Goal: Task Accomplishment & Management: Use online tool/utility

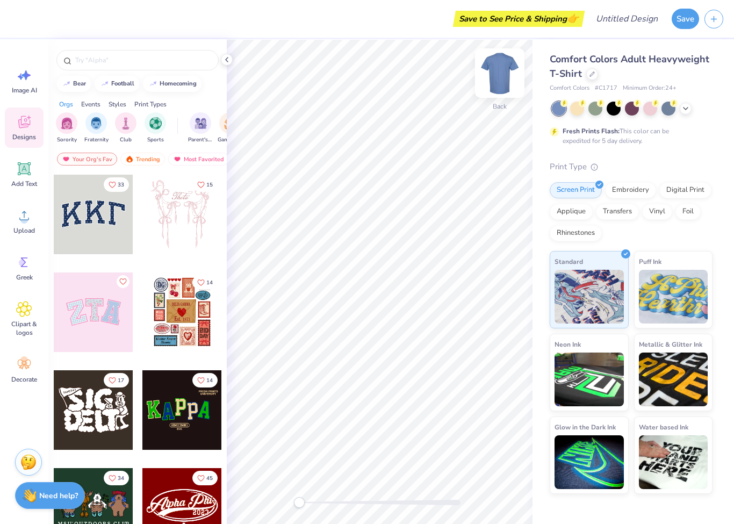
click at [505, 70] on img at bounding box center [499, 73] width 43 height 43
click at [505, 70] on img at bounding box center [500, 73] width 22 height 22
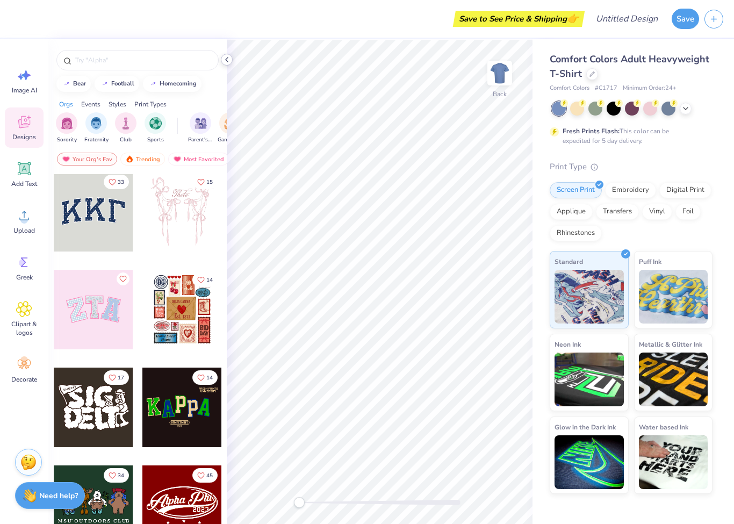
click at [229, 59] on icon at bounding box center [227, 59] width 9 height 9
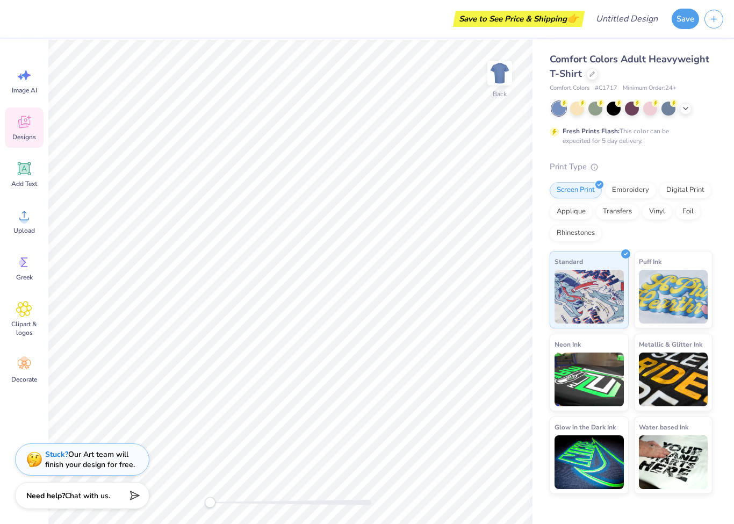
click at [34, 117] on div "Designs" at bounding box center [24, 128] width 39 height 40
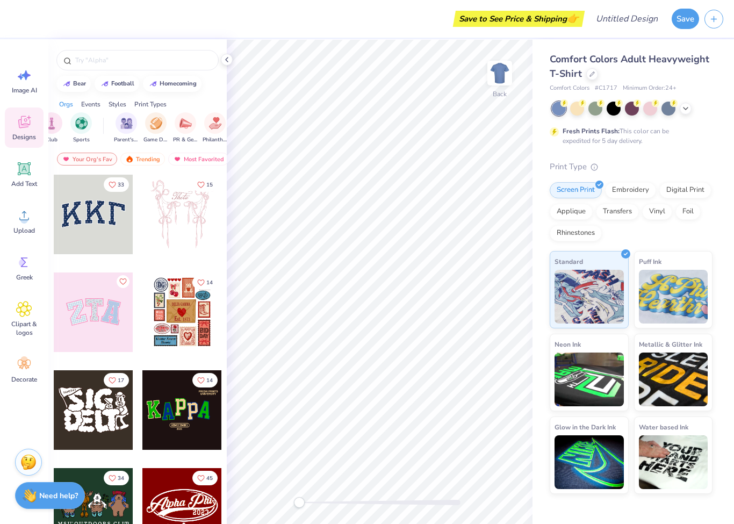
scroll to position [0, 82]
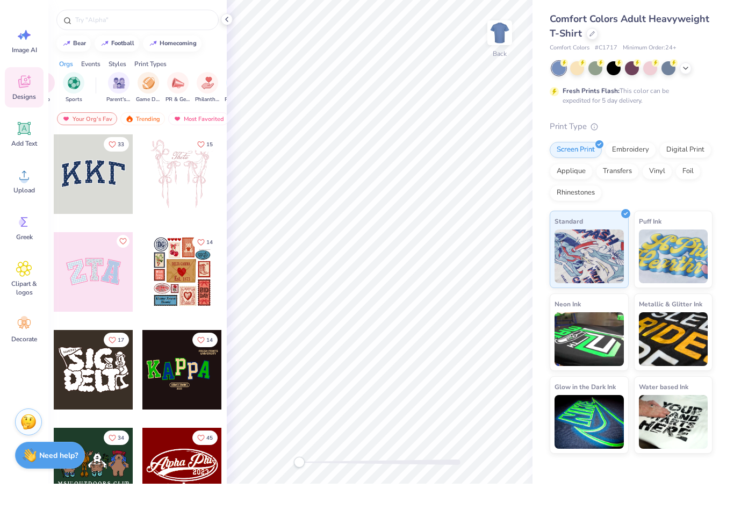
click at [22, 356] on icon at bounding box center [24, 364] width 16 height 16
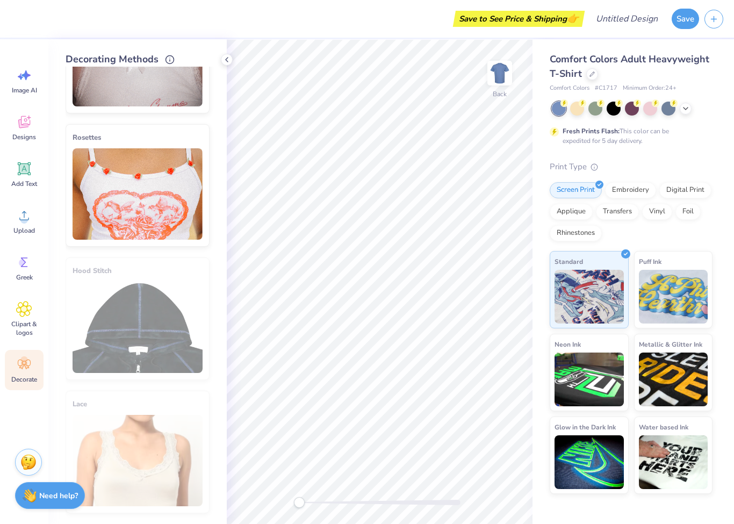
scroll to position [484, 0]
click at [160, 318] on div "Hood Stitch" at bounding box center [138, 319] width 144 height 123
click at [225, 65] on div at bounding box center [227, 60] width 12 height 12
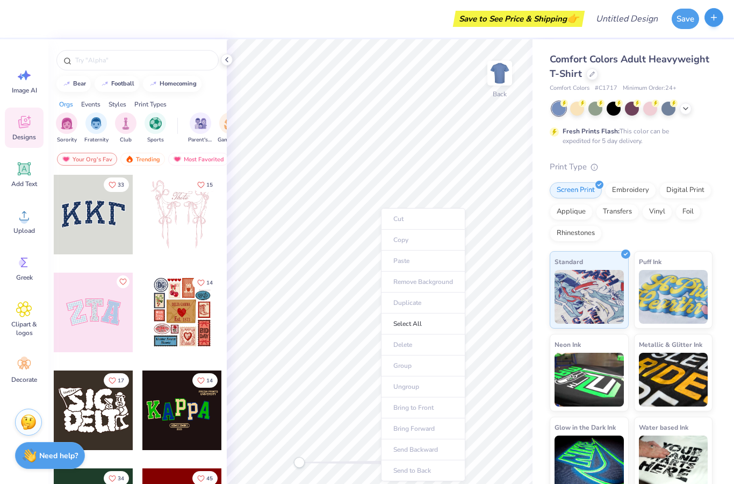
click at [715, 22] on icon "button" at bounding box center [714, 17] width 9 height 9
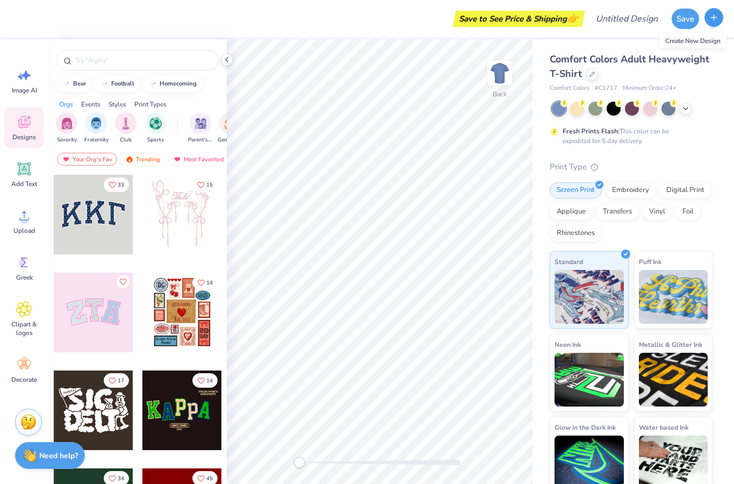
click at [719, 23] on button "button" at bounding box center [714, 17] width 19 height 19
click at [717, 26] on button "button" at bounding box center [714, 17] width 19 height 19
click at [715, 27] on button "button" at bounding box center [714, 17] width 19 height 19
click at [620, 110] on div at bounding box center [614, 108] width 14 height 14
click at [712, 27] on button "button" at bounding box center [714, 17] width 19 height 19
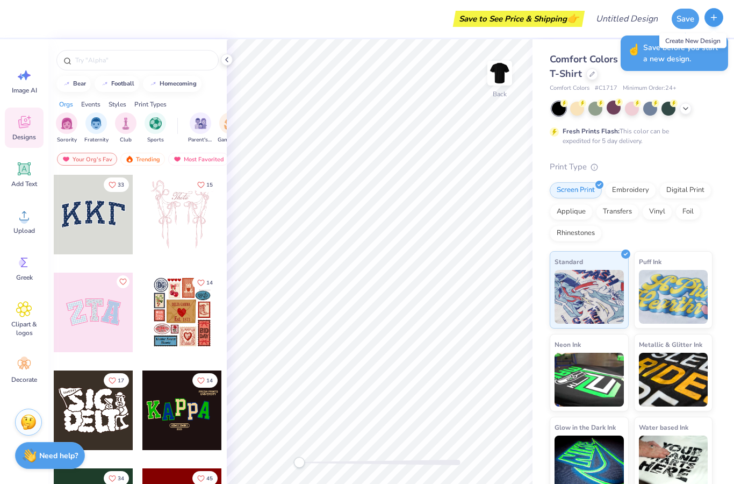
click at [716, 24] on button "button" at bounding box center [714, 17] width 19 height 19
click at [653, 62] on span "Save before you start a new design." at bounding box center [683, 53] width 78 height 23
click at [689, 24] on button "Save" at bounding box center [685, 17] width 27 height 20
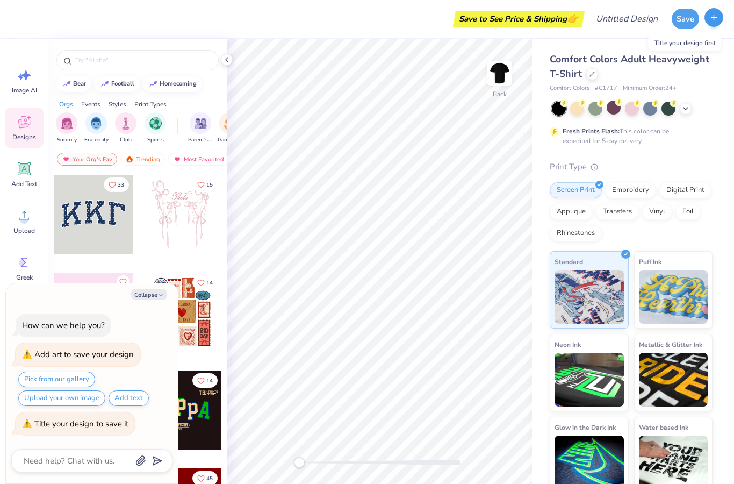
click at [720, 22] on button "button" at bounding box center [714, 17] width 19 height 19
click at [66, 459] on textarea at bounding box center [77, 461] width 109 height 14
type textarea "x"
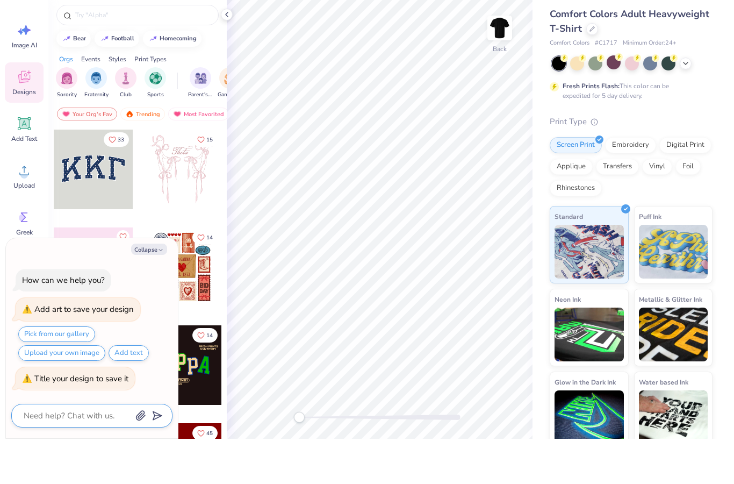
type textarea "N"
type textarea "x"
type textarea "No"
type textarea "x"
type textarea "Not"
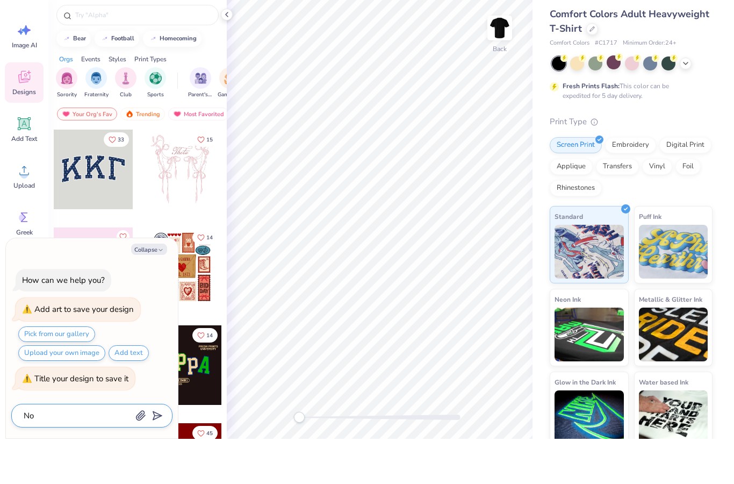
type textarea "x"
type textarea "Noth"
type textarea "x"
type textarea "Nothi"
type textarea "x"
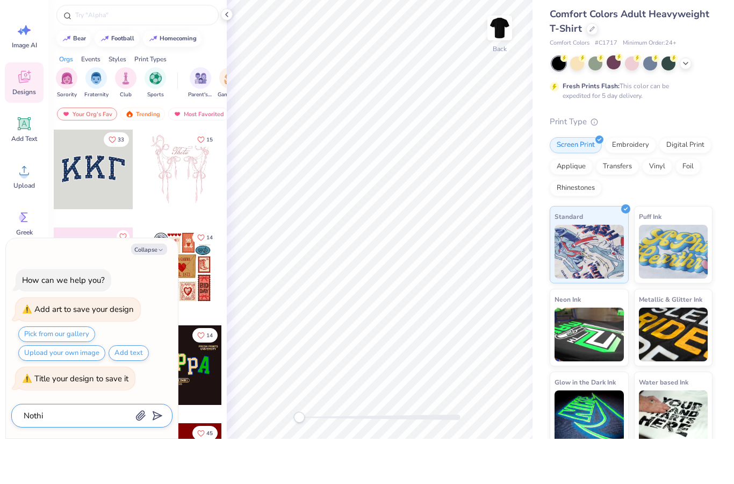
type textarea "Nothin"
type textarea "x"
type textarea "Nothing"
type textarea "x"
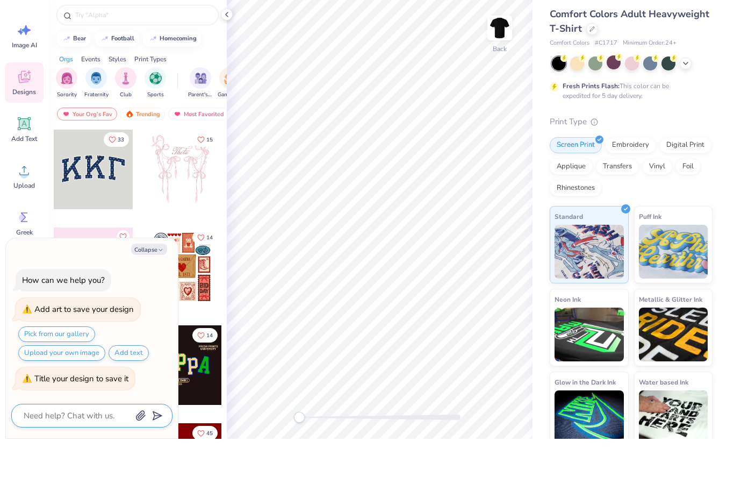
type input "Nothing"
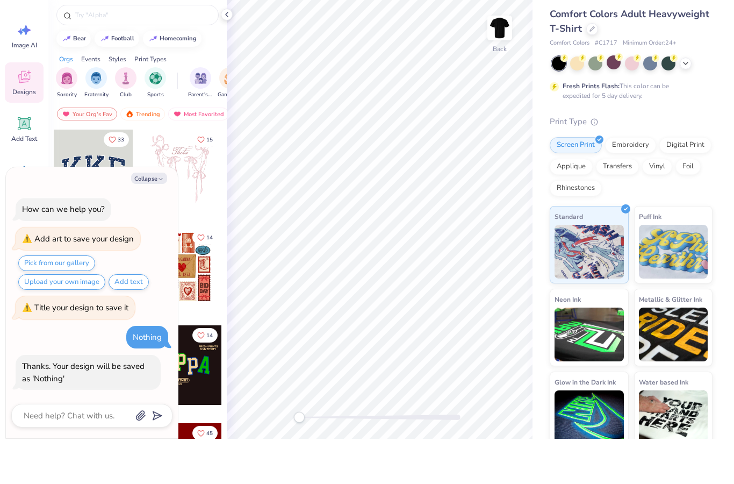
click at [172, 449] on div at bounding box center [91, 461] width 161 height 24
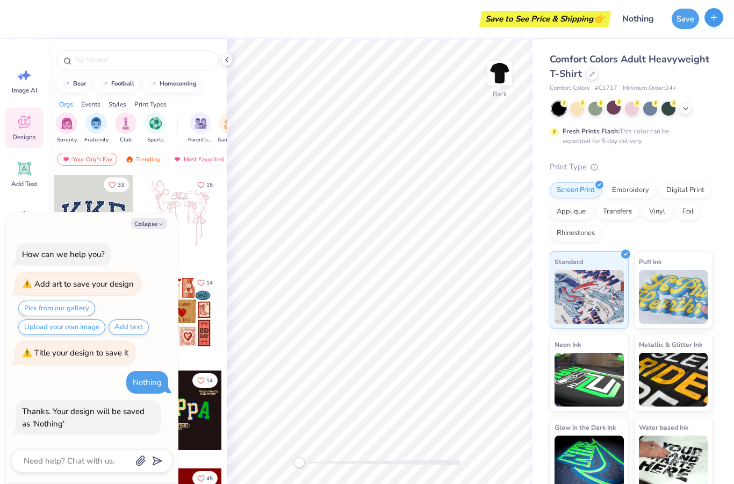
click at [712, 24] on button "button" at bounding box center [714, 17] width 19 height 19
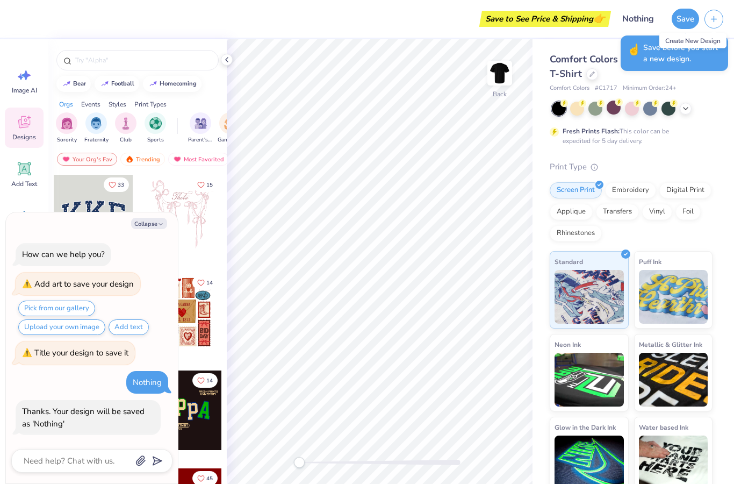
click at [707, 41] on div "Create New Design" at bounding box center [693, 40] width 67 height 15
click at [719, 20] on button "button" at bounding box center [714, 17] width 19 height 19
click at [228, 54] on div at bounding box center [227, 60] width 12 height 12
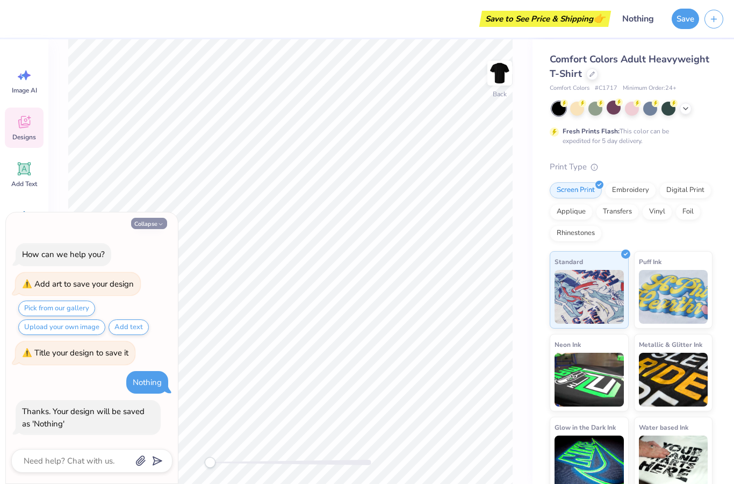
click at [153, 222] on button "Collapse" at bounding box center [149, 223] width 36 height 11
type textarea "x"
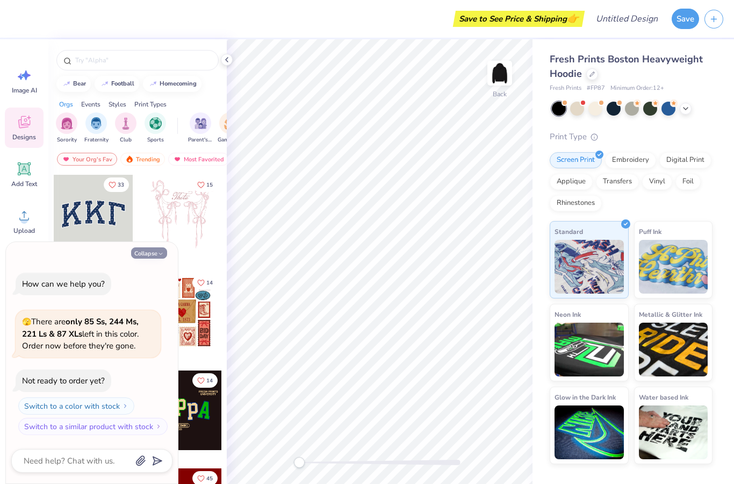
click at [139, 252] on button "Collapse" at bounding box center [149, 252] width 36 height 11
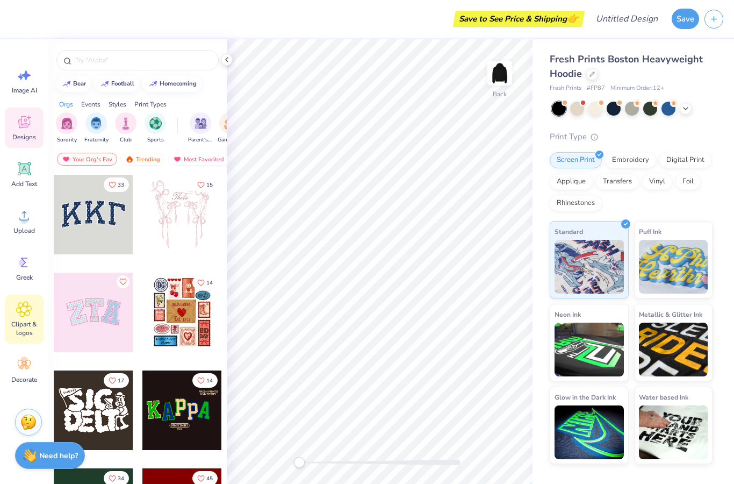
click at [23, 321] on span "Clipart & logos" at bounding box center [23, 328] width 35 height 17
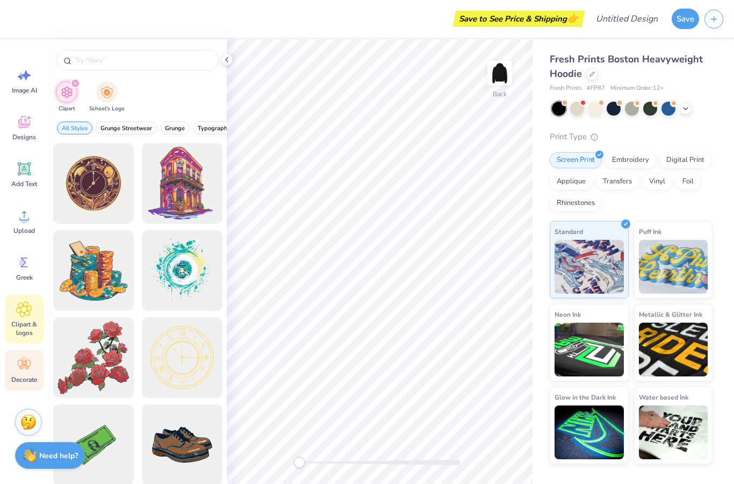
click at [19, 372] on icon at bounding box center [24, 364] width 16 height 16
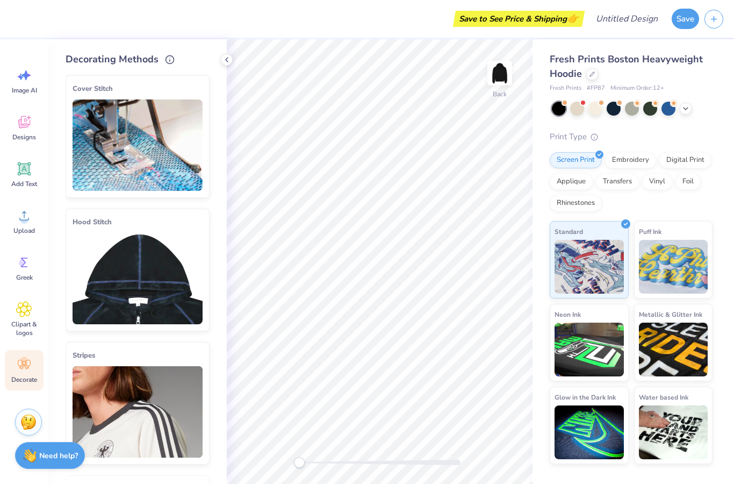
click at [112, 246] on img at bounding box center [138, 278] width 130 height 91
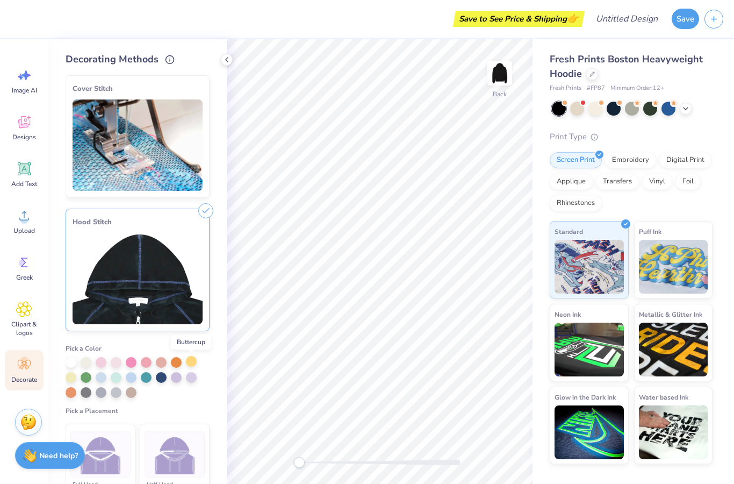
click at [191, 361] on div at bounding box center [191, 361] width 11 height 11
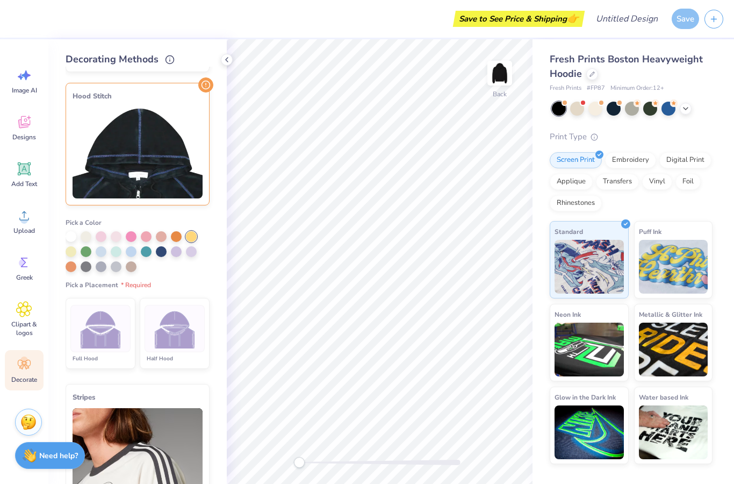
scroll to position [126, 0]
click at [164, 339] on img at bounding box center [175, 328] width 40 height 40
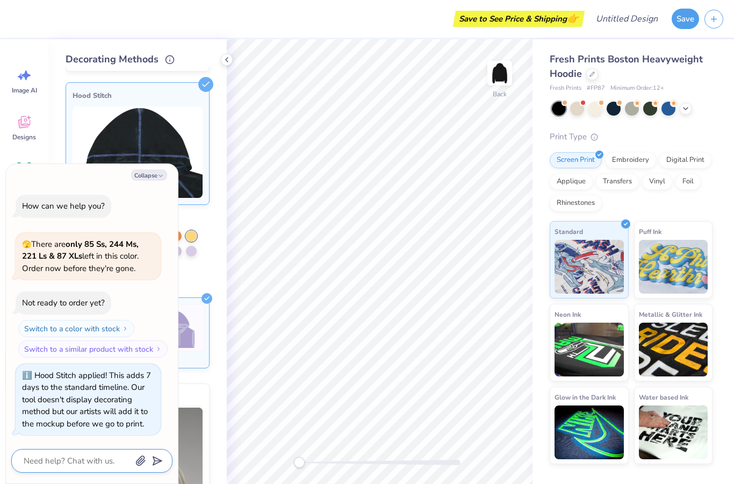
click at [115, 455] on textarea at bounding box center [77, 461] width 109 height 14
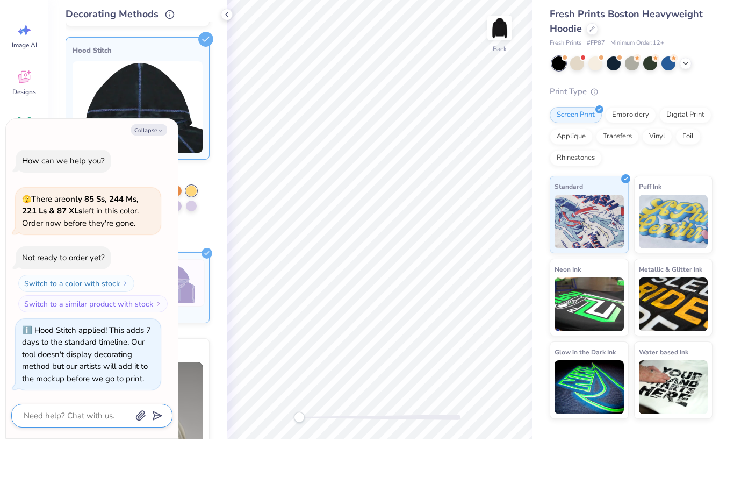
type textarea "x"
type textarea "O"
type textarea "x"
type textarea "Ok"
click at [160, 454] on button "submit" at bounding box center [155, 460] width 12 height 12
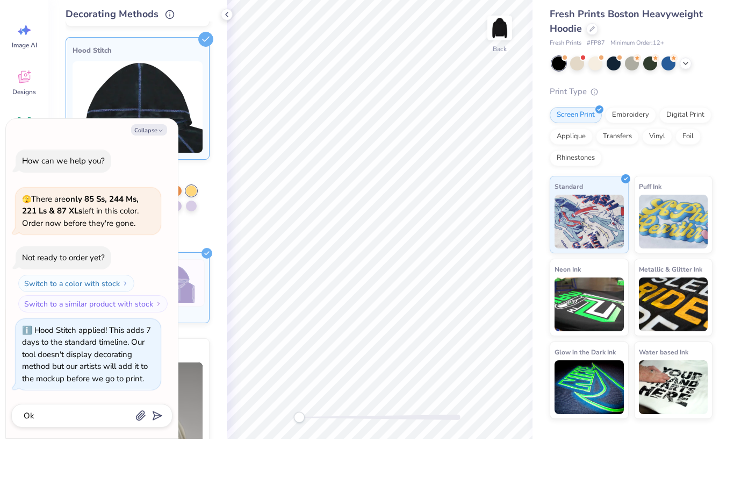
scroll to position [23, 0]
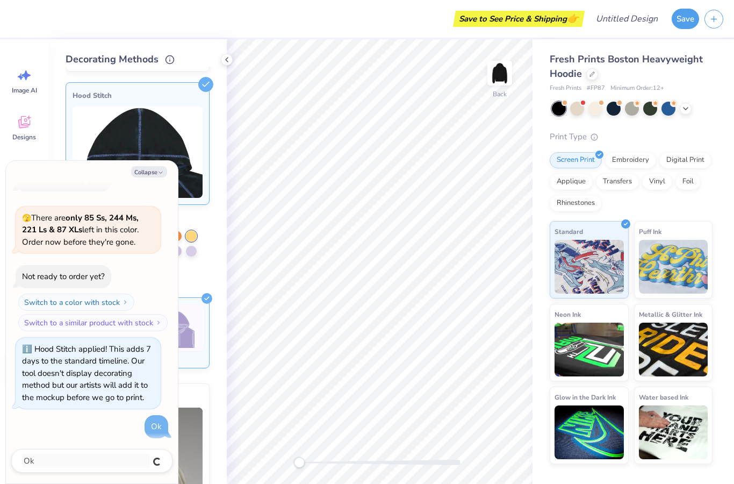
type textarea "x"
click at [127, 159] on img at bounding box center [138, 151] width 130 height 91
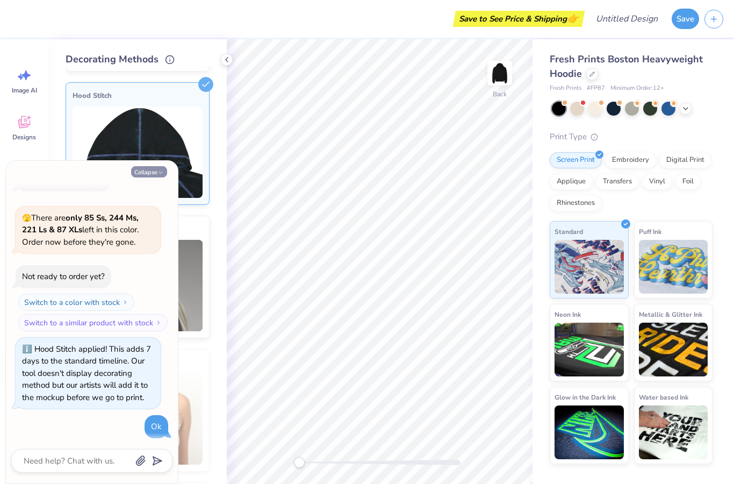
click at [136, 174] on button "Collapse" at bounding box center [149, 171] width 36 height 11
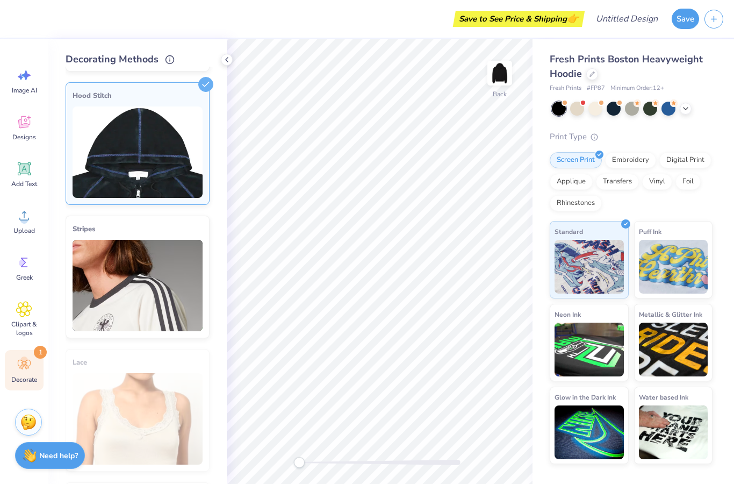
click at [94, 173] on img at bounding box center [138, 151] width 130 height 91
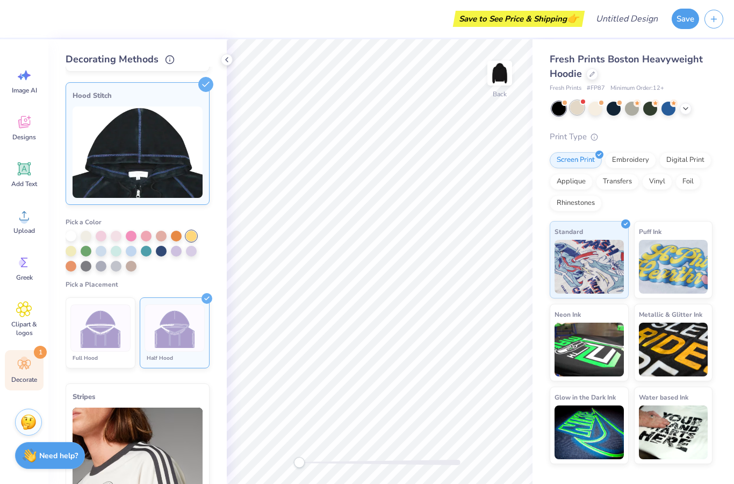
click at [582, 104] on span at bounding box center [583, 102] width 6 height 6
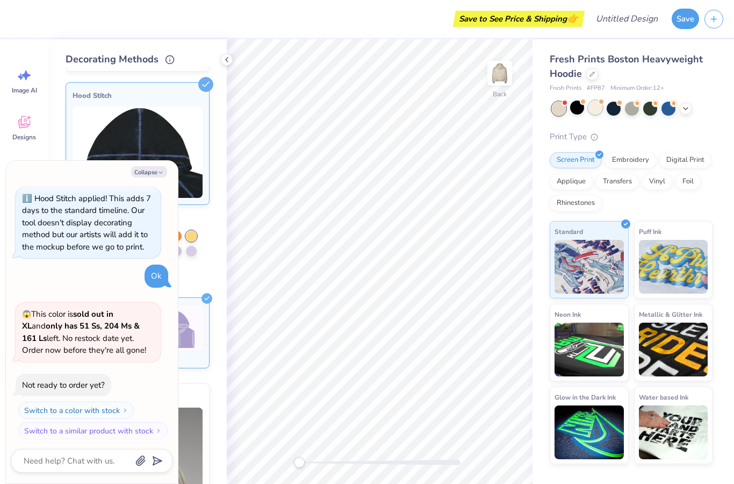
click at [602, 106] on div at bounding box center [596, 108] width 14 height 14
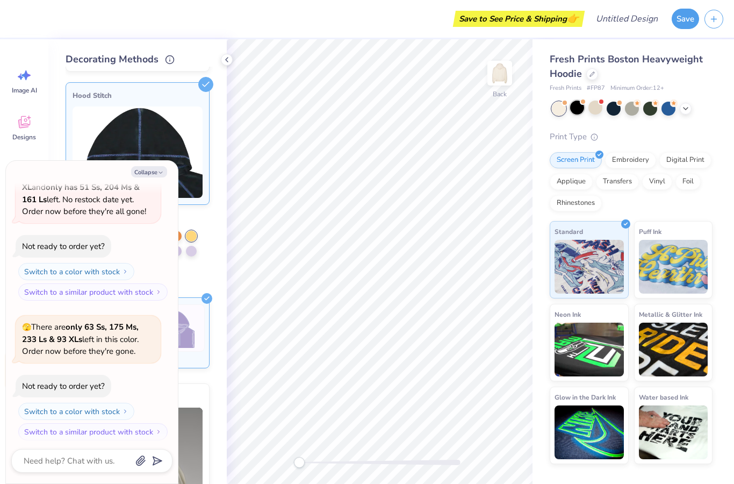
click at [581, 109] on div at bounding box center [577, 108] width 14 height 14
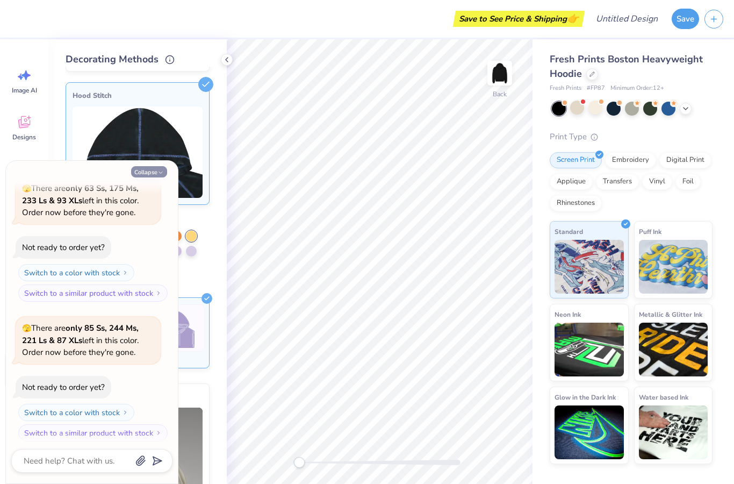
click at [140, 168] on button "Collapse" at bounding box center [149, 171] width 36 height 11
type textarea "x"
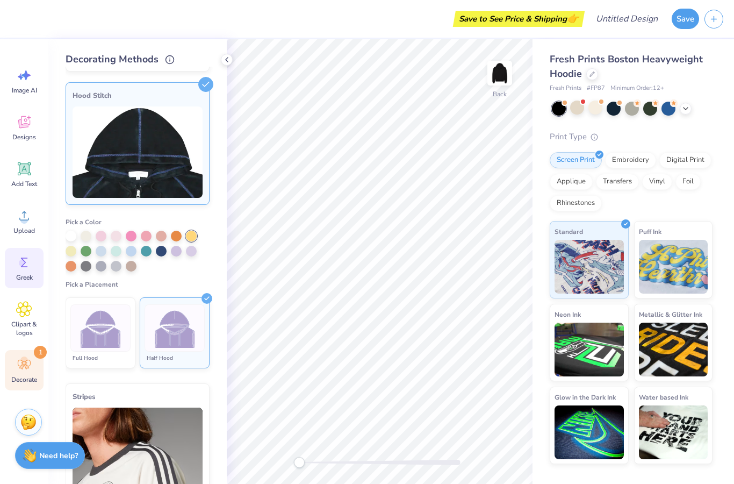
click at [19, 270] on icon at bounding box center [24, 262] width 16 height 16
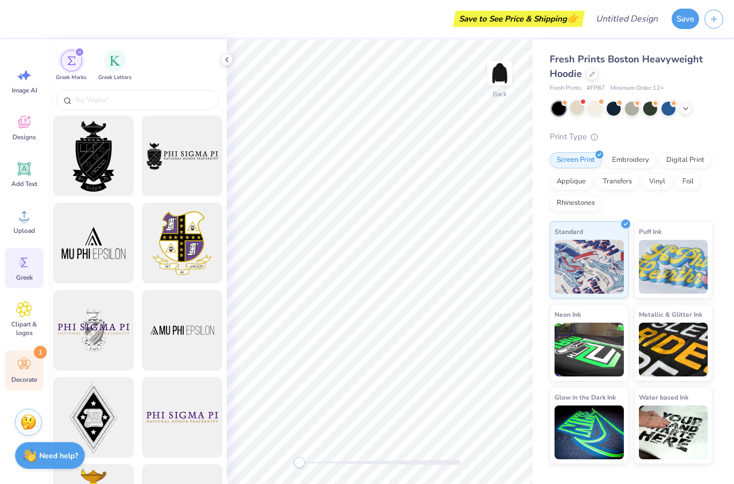
click at [28, 374] on div "Decorate 1" at bounding box center [24, 370] width 39 height 40
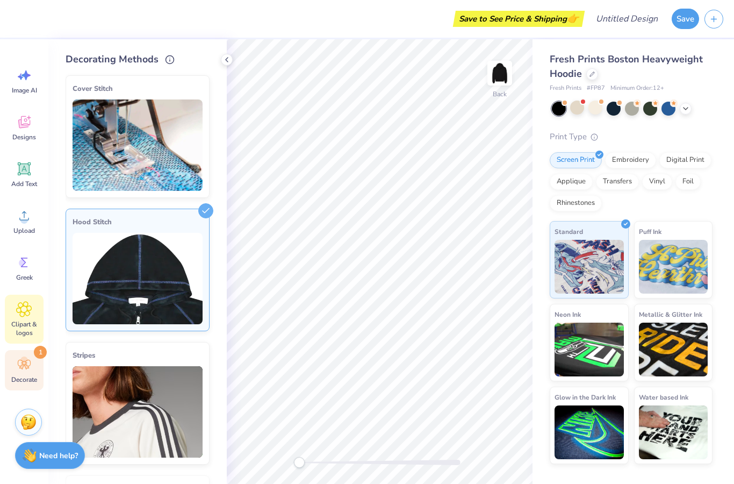
click at [24, 313] on icon at bounding box center [24, 309] width 15 height 15
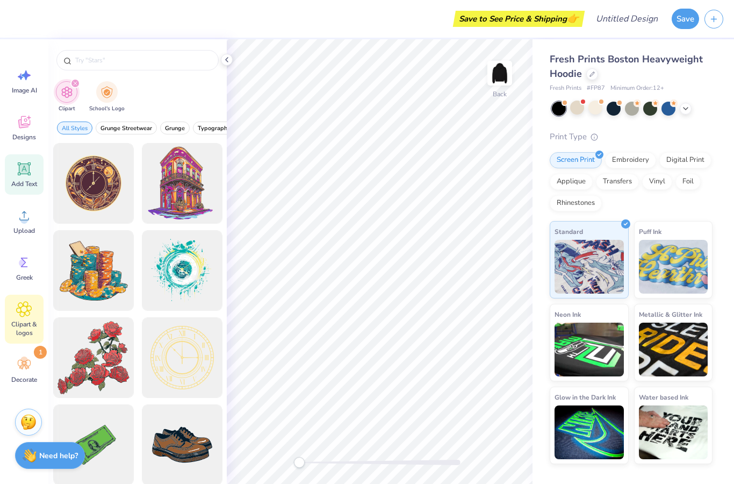
click at [20, 175] on icon at bounding box center [24, 168] width 13 height 13
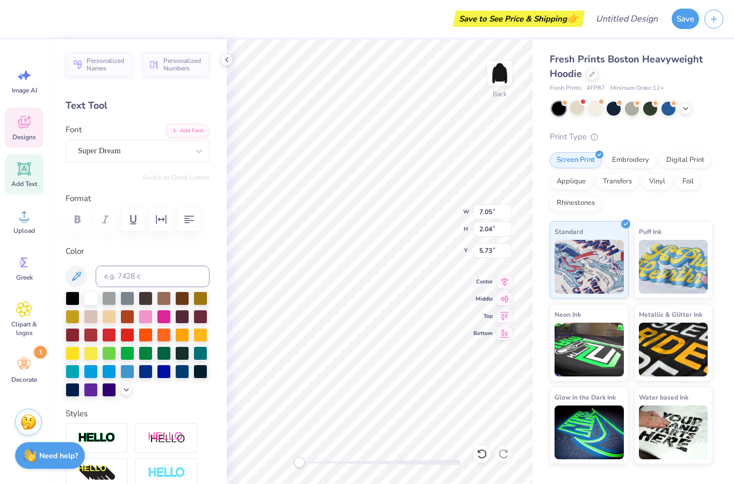
click at [21, 134] on span "Designs" at bounding box center [24, 137] width 24 height 9
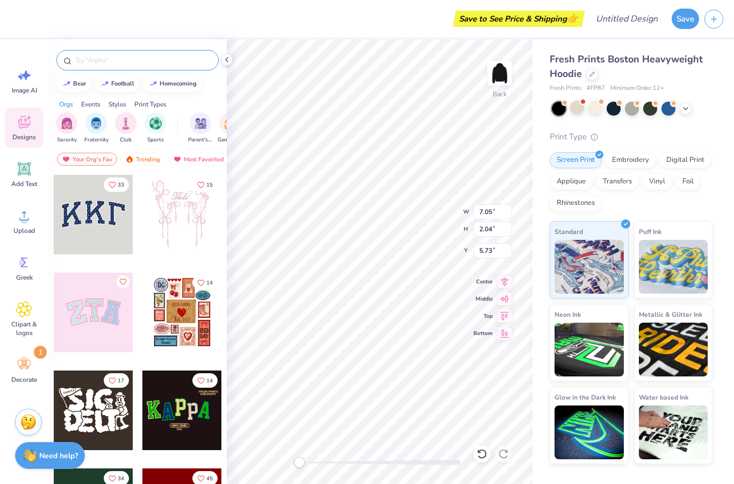
click at [79, 61] on input "text" at bounding box center [143, 60] width 138 height 11
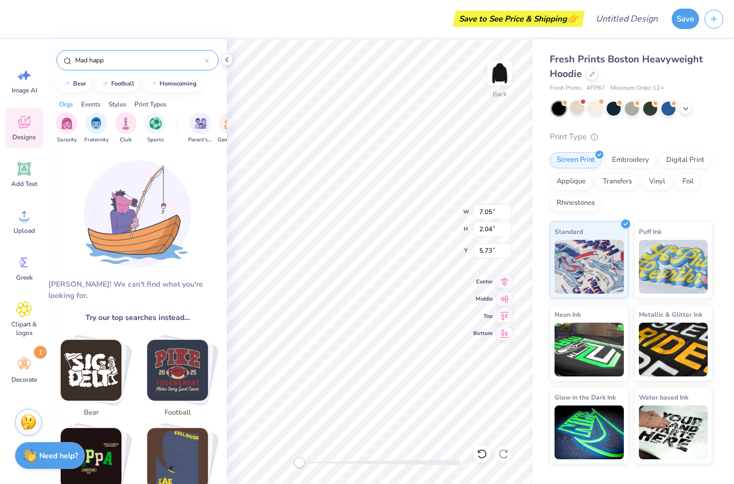
type input "Mad happy"
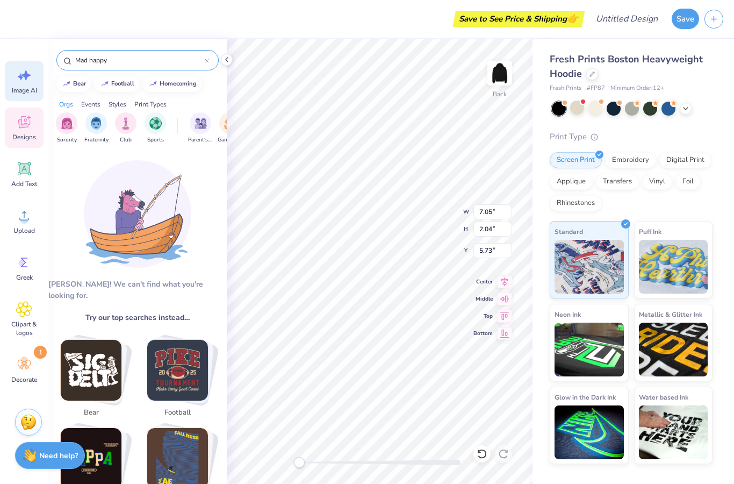
click at [17, 72] on icon at bounding box center [24, 75] width 16 height 16
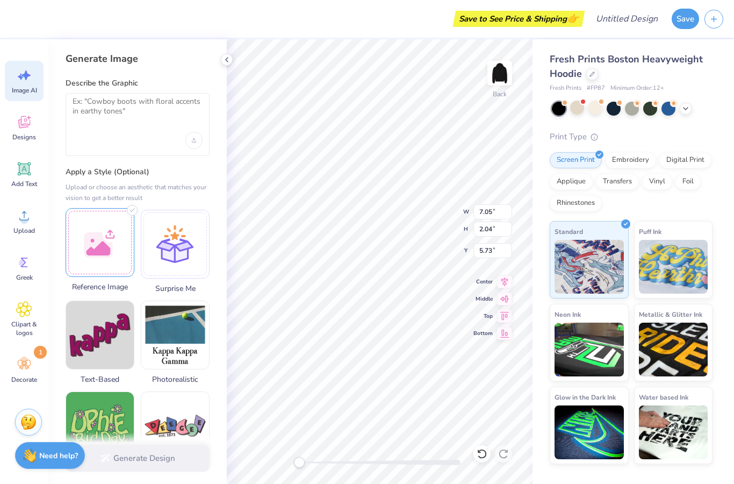
click at [86, 236] on div at bounding box center [100, 242] width 69 height 69
click at [126, 459] on div "Generate Design" at bounding box center [137, 458] width 178 height 52
click at [128, 455] on div "Generate Design" at bounding box center [137, 458] width 178 height 52
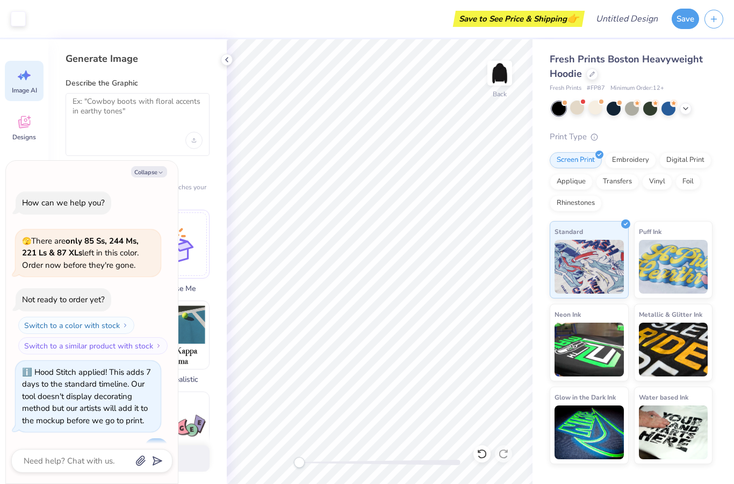
scroll to position [564, 0]
click at [159, 169] on button "Collapse" at bounding box center [149, 171] width 36 height 11
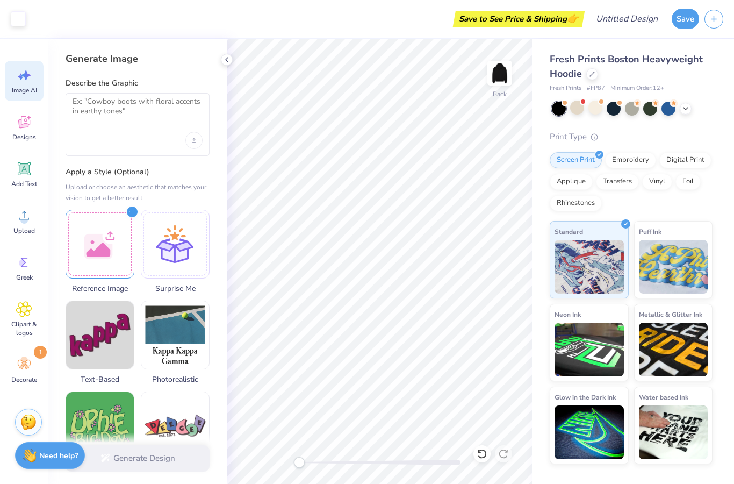
type textarea "x"
click at [78, 231] on div at bounding box center [100, 242] width 69 height 69
click at [114, 249] on div at bounding box center [100, 242] width 69 height 69
click at [125, 230] on img at bounding box center [100, 243] width 68 height 68
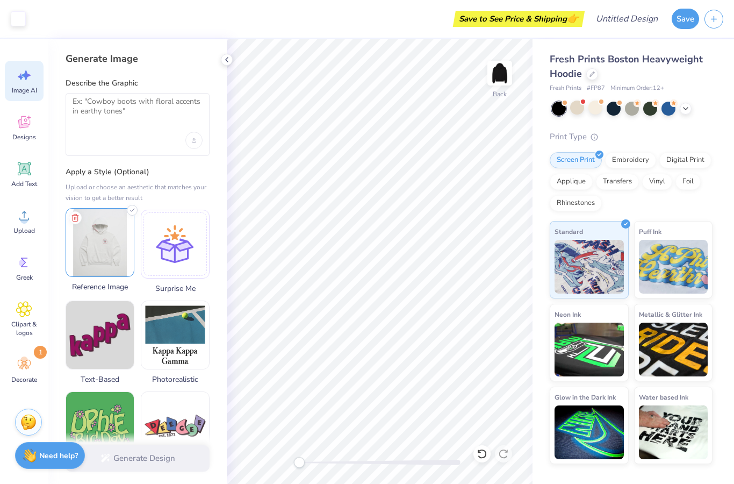
click at [125, 230] on img at bounding box center [100, 243] width 68 height 68
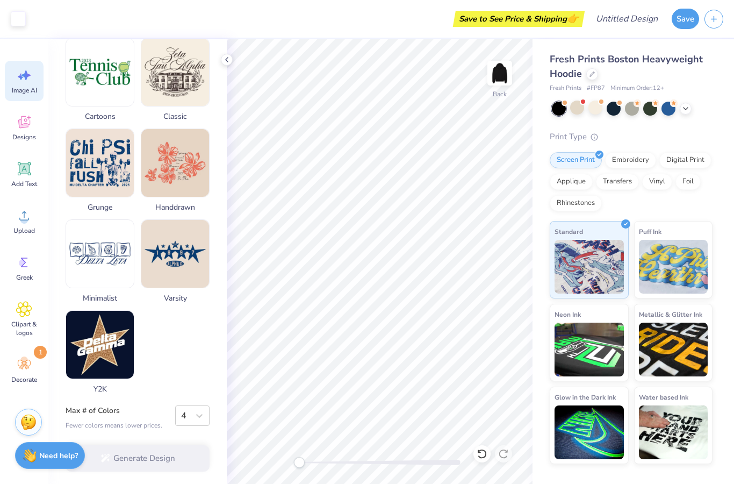
scroll to position [451, 0]
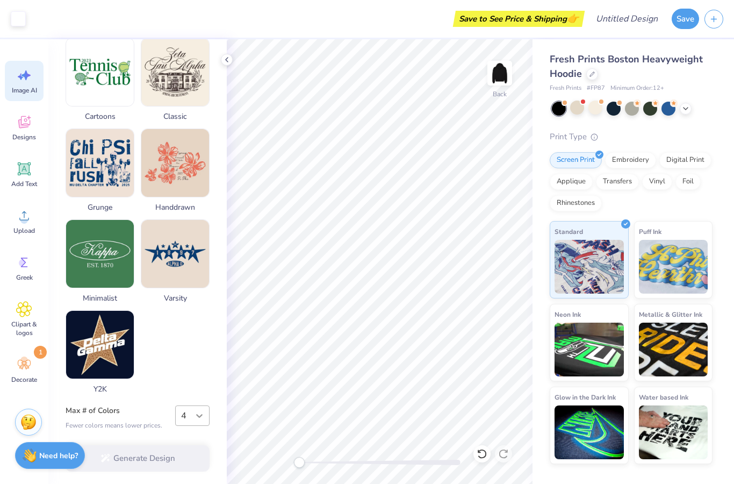
click at [198, 420] on icon at bounding box center [199, 415] width 11 height 11
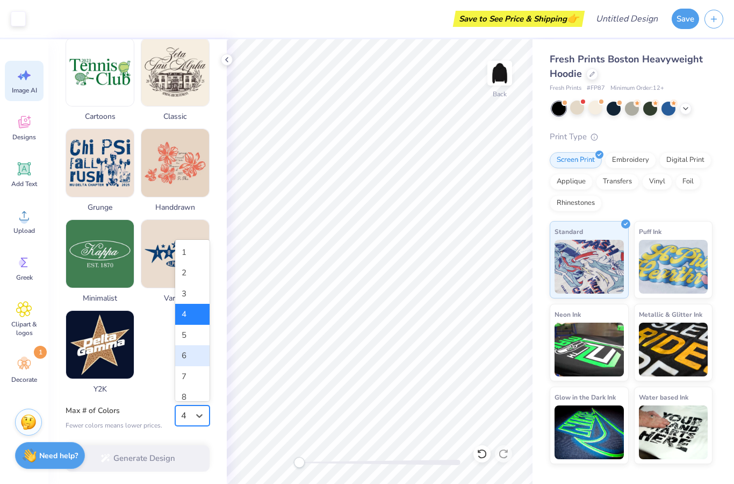
click at [163, 324] on div "Reference Image Surprise Me Text-Based Photorealistic 60s & 70s 80s & 90s Carto…" at bounding box center [138, 80] width 144 height 630
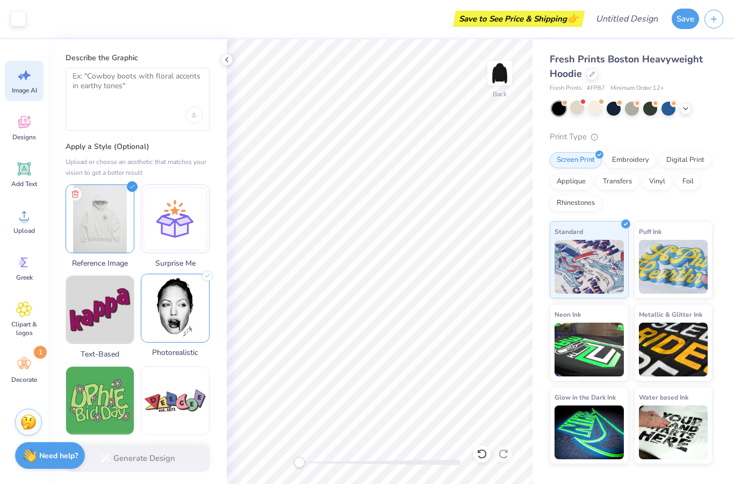
scroll to position [25, 0]
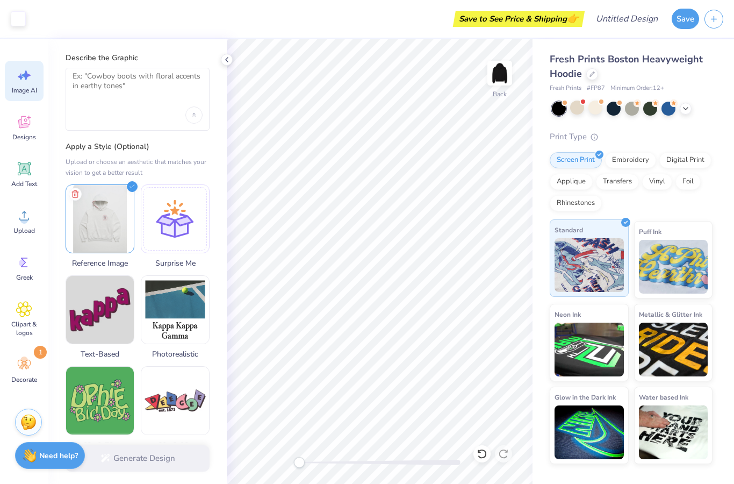
click at [587, 283] on img at bounding box center [589, 265] width 69 height 54
click at [620, 228] on div "Standard" at bounding box center [589, 257] width 79 height 77
click at [601, 281] on img at bounding box center [589, 265] width 69 height 54
click at [19, 176] on icon at bounding box center [24, 169] width 16 height 16
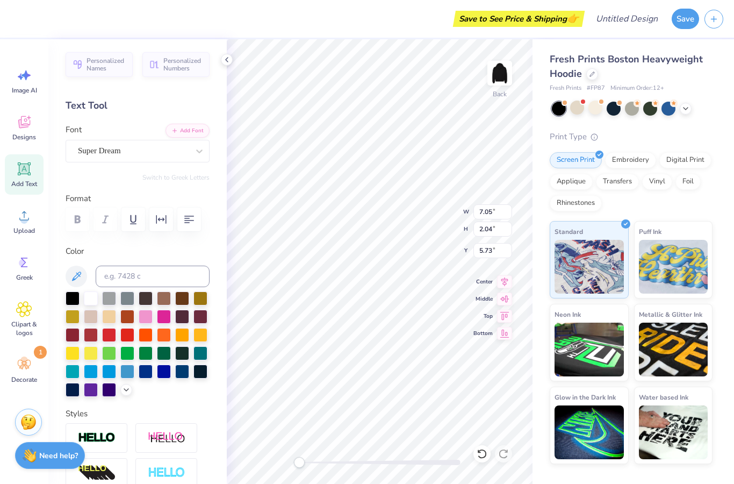
type textarea "\"
type textarea "T"
type textarea "AWSDT"
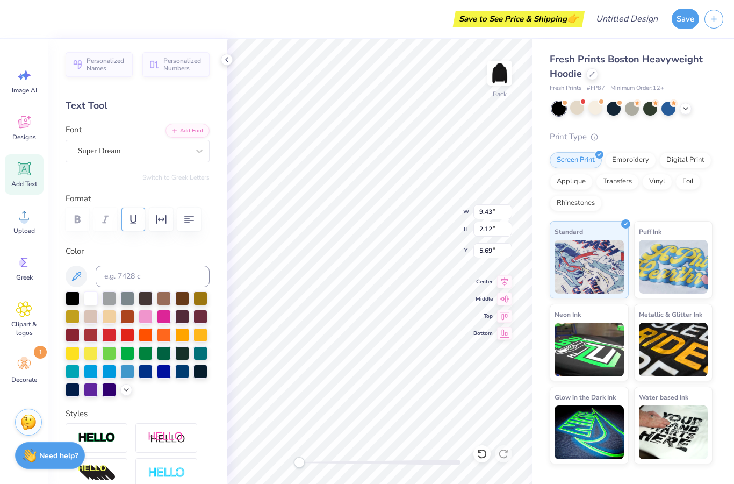
click at [142, 230] on button "button" at bounding box center [134, 220] width 24 height 24
click at [144, 231] on div "Format" at bounding box center [138, 213] width 144 height 42
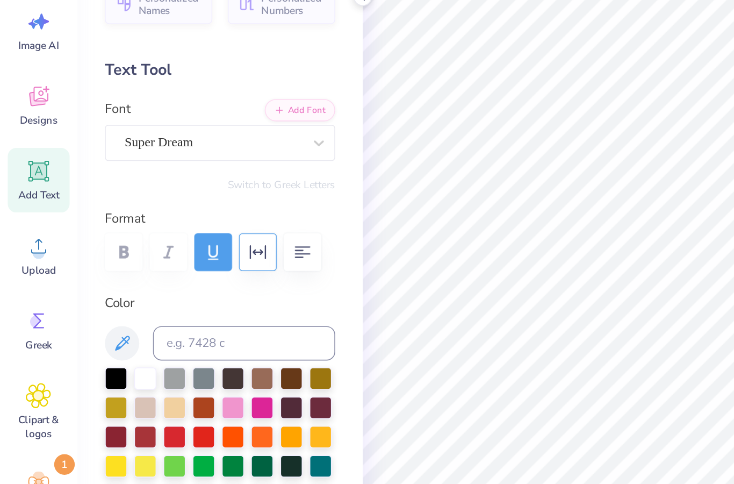
click at [155, 213] on icon "button" at bounding box center [161, 219] width 13 height 13
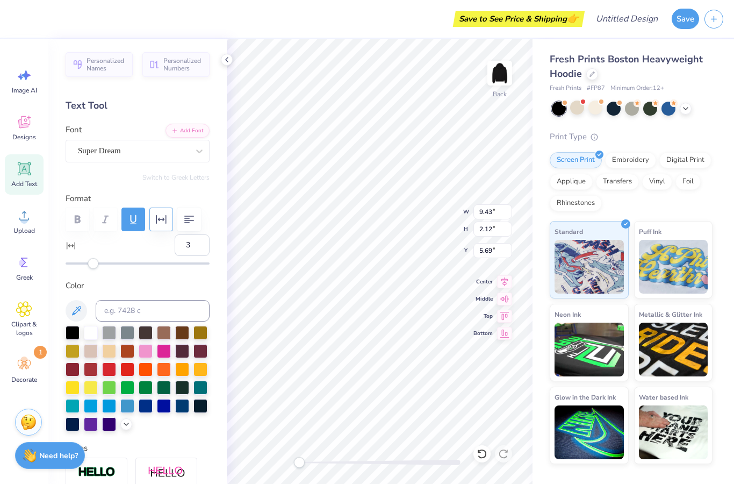
type input "2"
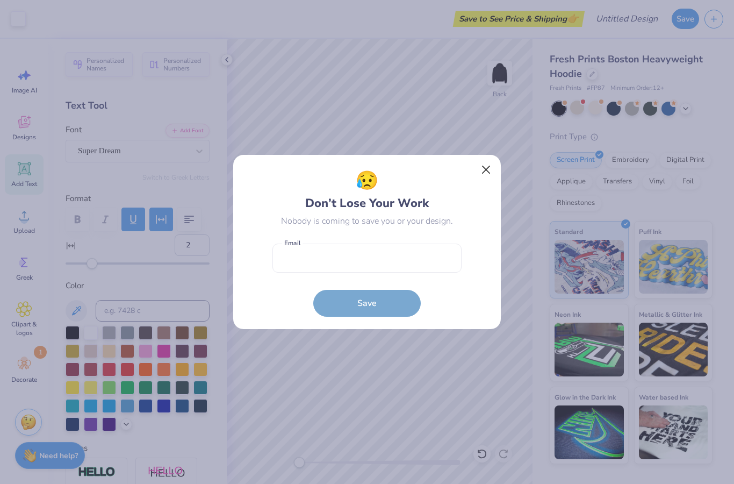
click at [491, 173] on button "Close" at bounding box center [486, 170] width 20 height 20
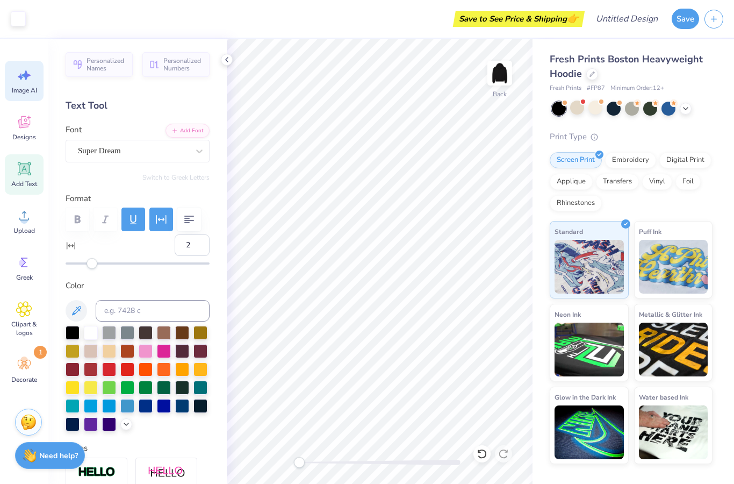
click at [17, 84] on div "Image AI" at bounding box center [24, 81] width 39 height 40
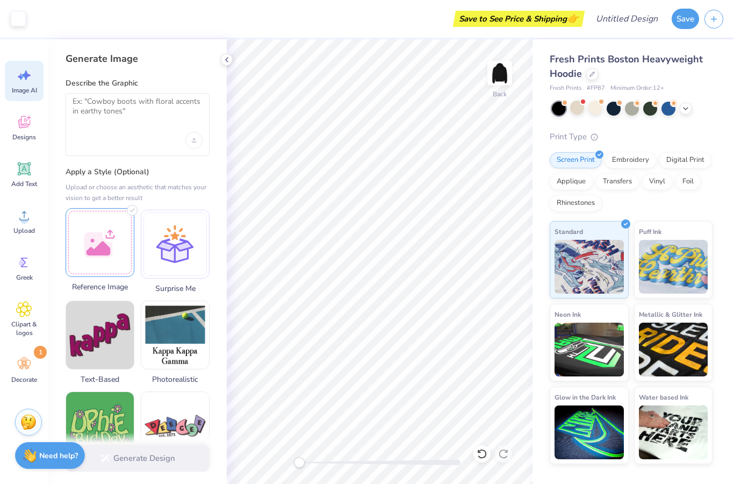
click at [94, 222] on div at bounding box center [100, 242] width 69 height 69
click at [621, 158] on div "Embroidery" at bounding box center [630, 159] width 51 height 16
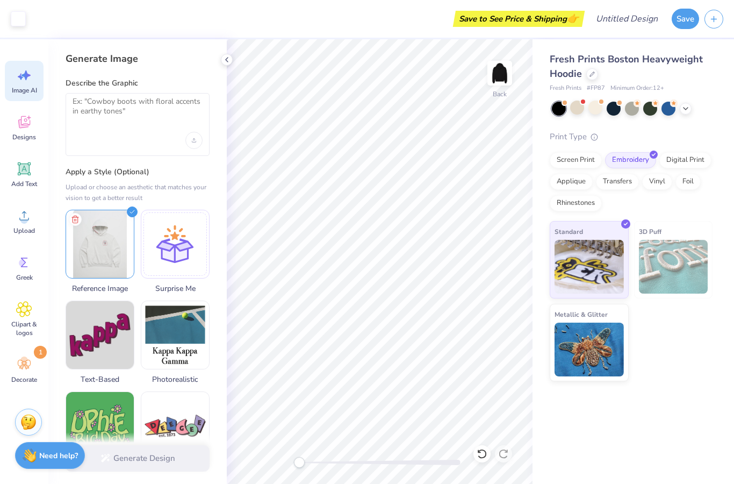
click at [723, 158] on div "Fresh Prints Boston Heavyweight Hoodie Fresh Prints # FP87 Minimum Order: 12 + …" at bounding box center [634, 210] width 202 height 342
click at [701, 162] on div "Digital Print" at bounding box center [686, 159] width 52 height 16
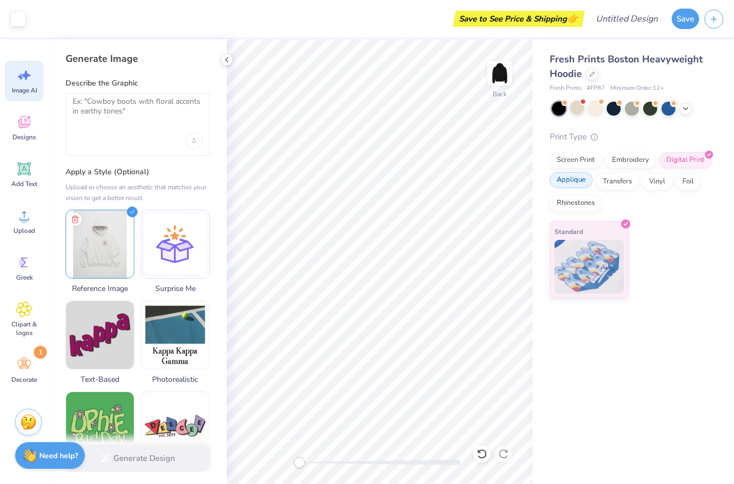
click at [581, 185] on div "Applique" at bounding box center [571, 180] width 43 height 16
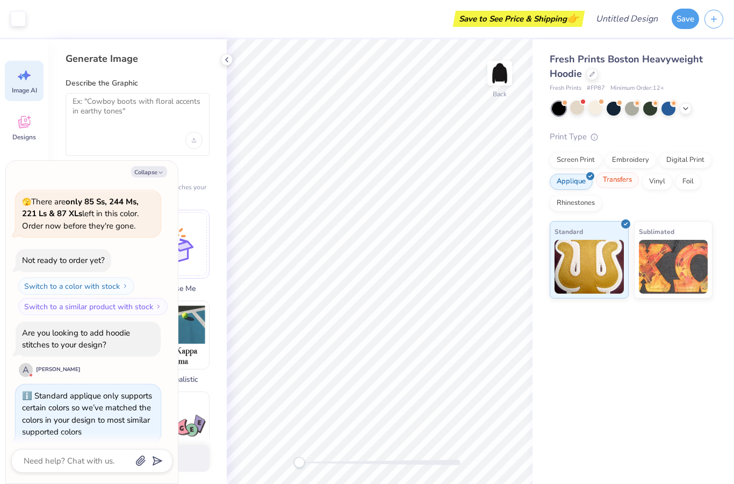
click at [609, 185] on div "Transfers" at bounding box center [617, 180] width 43 height 16
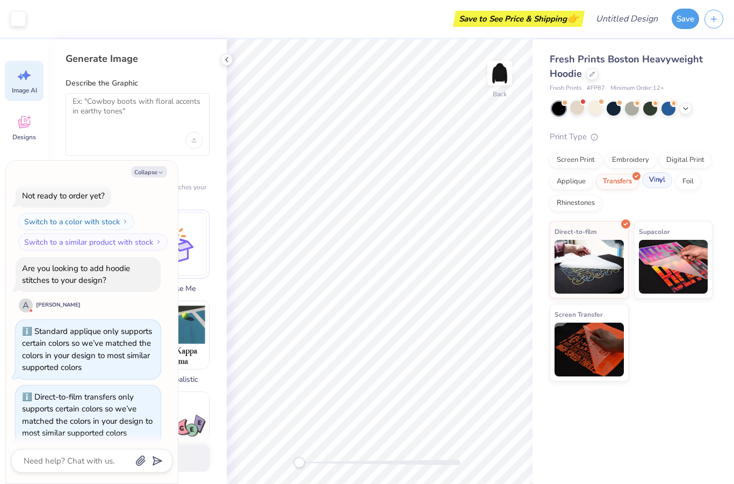
click at [658, 182] on div "Vinyl" at bounding box center [657, 180] width 30 height 16
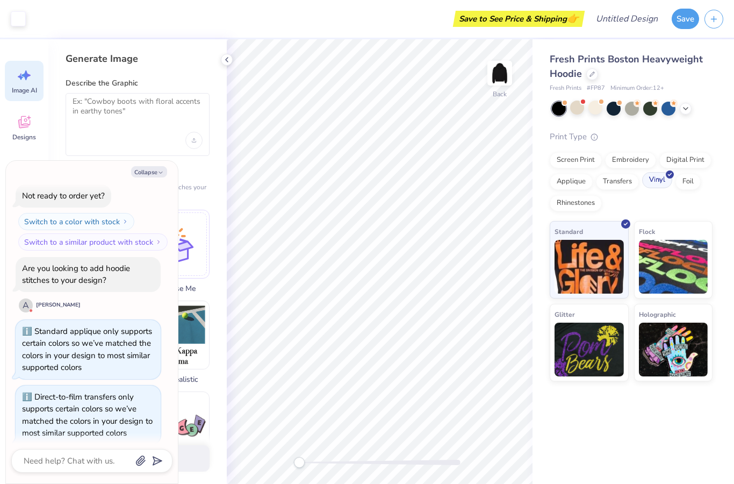
scroll to position [758, 0]
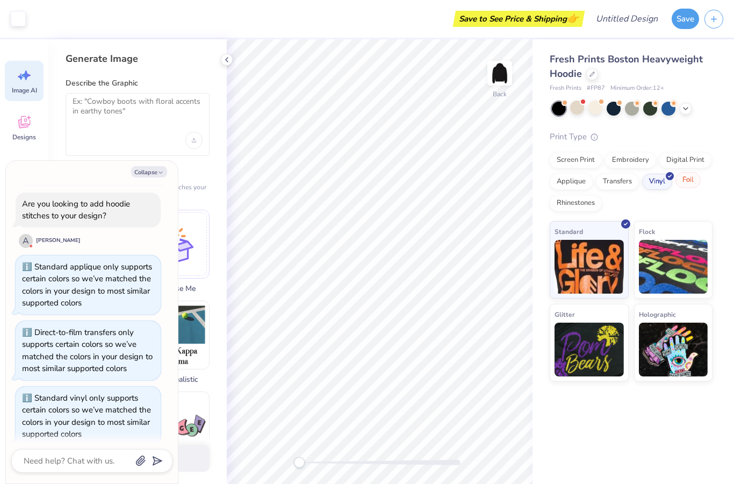
click at [697, 183] on div "Foil" at bounding box center [688, 180] width 25 height 16
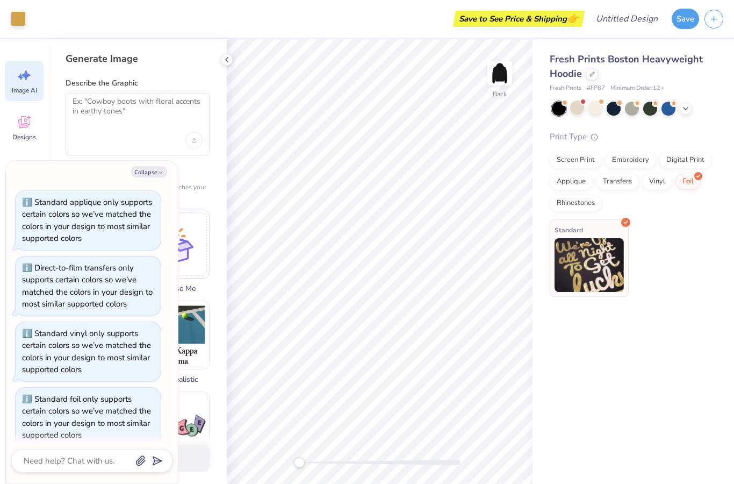
click at [589, 256] on img at bounding box center [589, 265] width 69 height 54
click at [571, 203] on div "Rhinestones" at bounding box center [576, 202] width 52 height 16
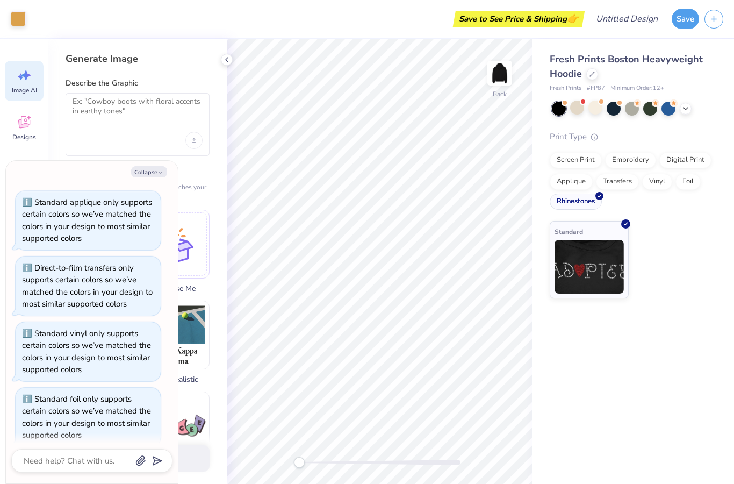
scroll to position [887, 0]
click at [684, 179] on div "Foil" at bounding box center [688, 180] width 25 height 16
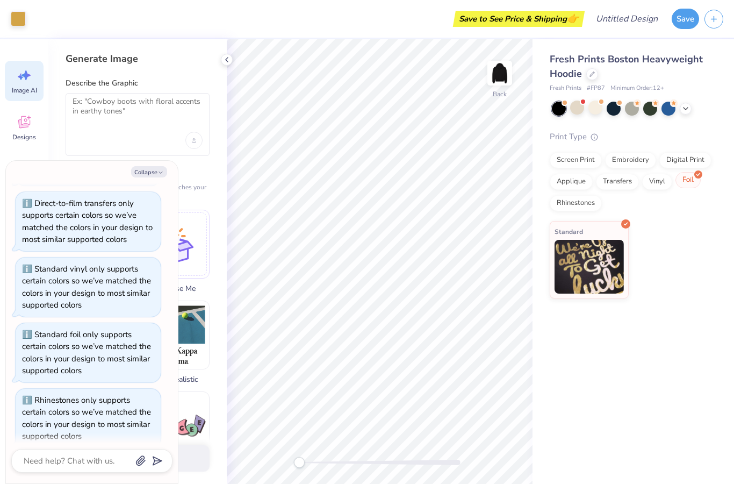
scroll to position [951, 0]
click at [143, 172] on button "Collapse" at bounding box center [149, 171] width 36 height 11
type textarea "x"
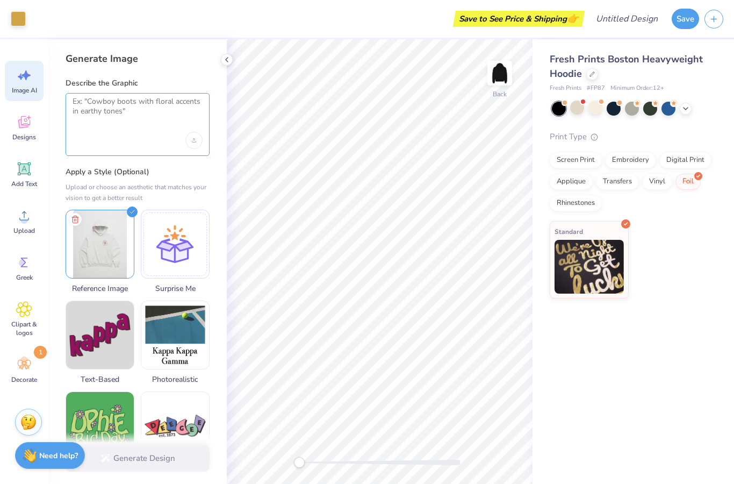
click at [104, 102] on textarea at bounding box center [138, 110] width 130 height 27
click at [192, 144] on div "Upload image" at bounding box center [193, 140] width 17 height 17
click at [188, 143] on div "Upload image" at bounding box center [193, 140] width 17 height 17
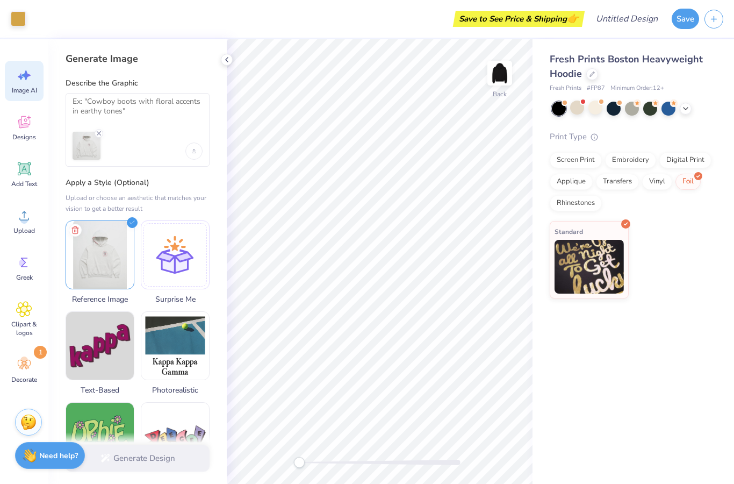
click at [162, 465] on div "Generate Design" at bounding box center [137, 458] width 178 height 52
click at [162, 454] on div "Generate Design" at bounding box center [137, 458] width 178 height 52
click at [99, 113] on textarea at bounding box center [138, 110] width 130 height 27
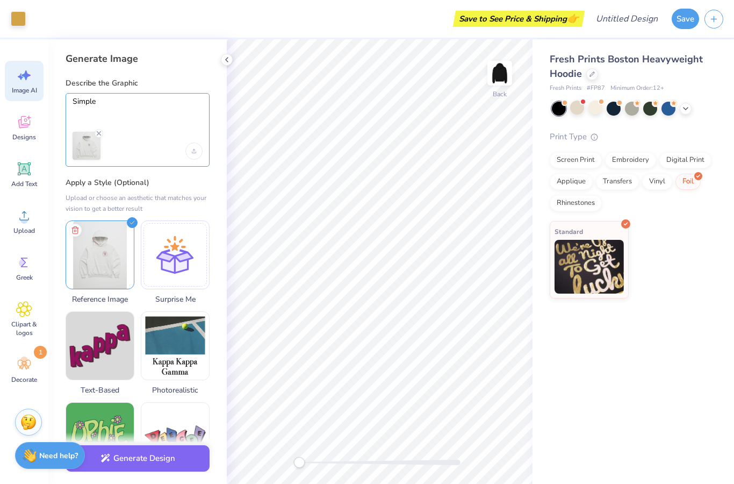
type textarea "Simple"
click at [20, 126] on icon at bounding box center [24, 123] width 10 height 9
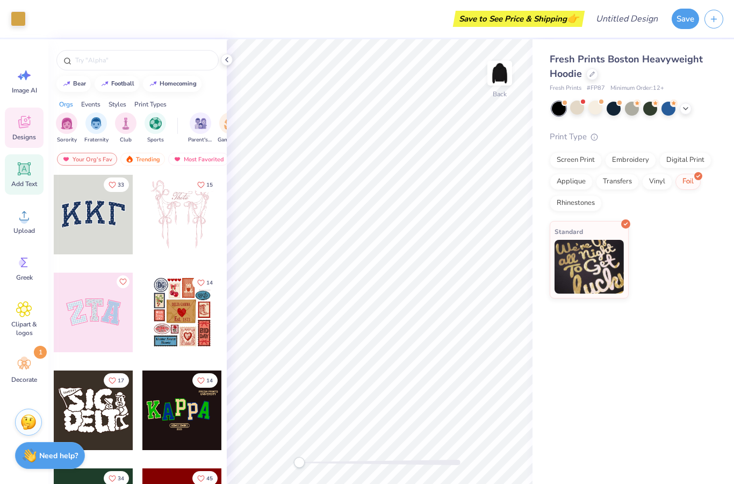
click at [17, 176] on icon at bounding box center [24, 169] width 16 height 16
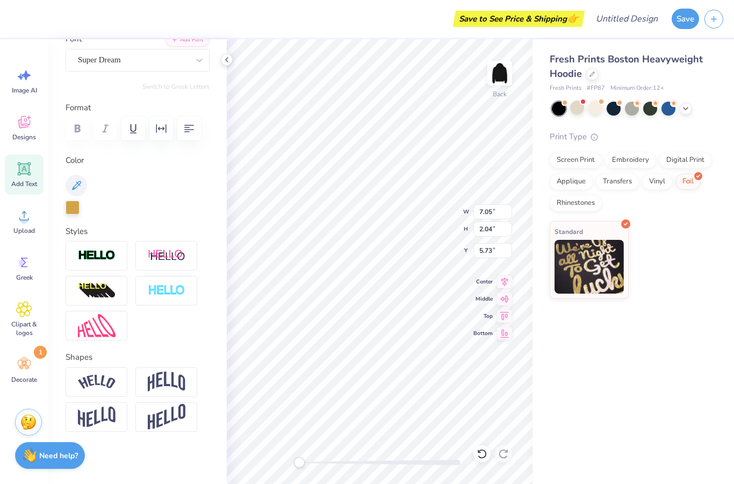
scroll to position [91, 0]
click at [93, 375] on img at bounding box center [97, 382] width 38 height 15
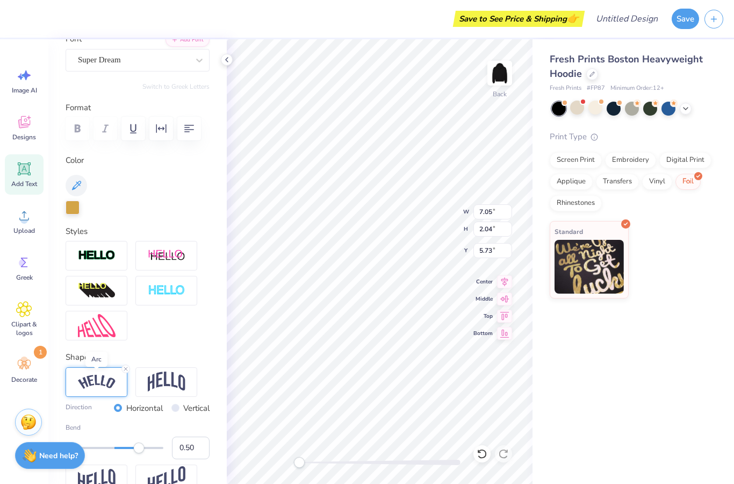
type textarea "x"
type input "9.57"
type input "2.69"
type input "5.41"
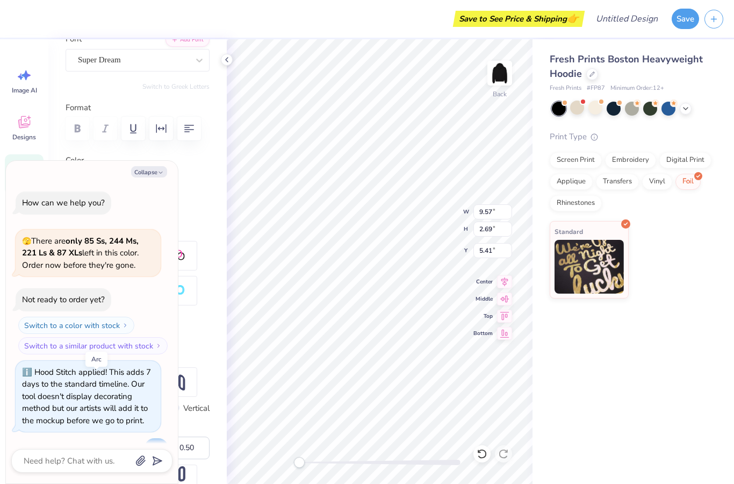
scroll to position [1040, 0]
click at [108, 90] on div "Switch to Greek Letters" at bounding box center [138, 86] width 144 height 9
click at [205, 158] on label "Color" at bounding box center [138, 160] width 144 height 12
click at [150, 177] on button "Collapse" at bounding box center [149, 171] width 36 height 11
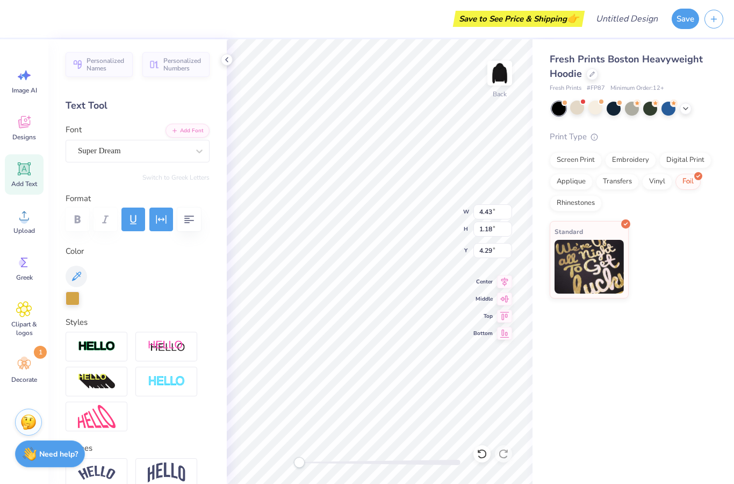
click at [63, 453] on strong "Need help?" at bounding box center [58, 454] width 39 height 10
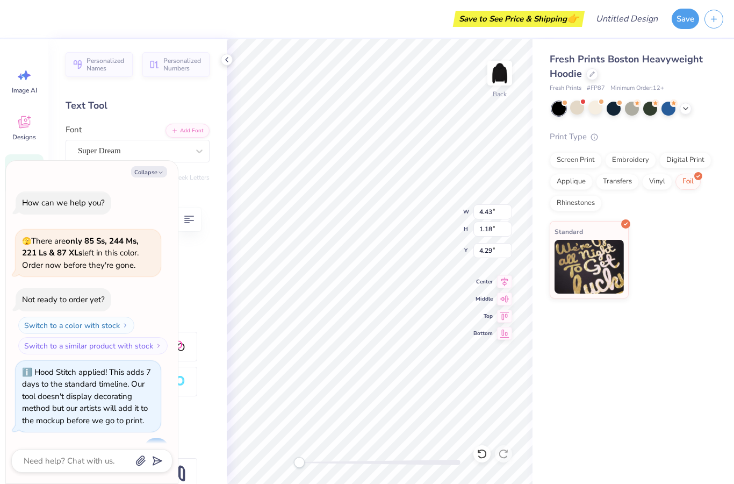
scroll to position [1040, 0]
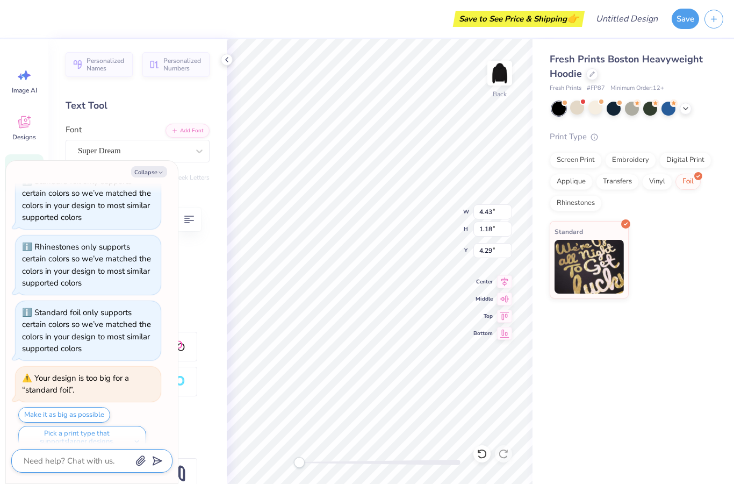
click at [96, 455] on textarea at bounding box center [77, 461] width 109 height 14
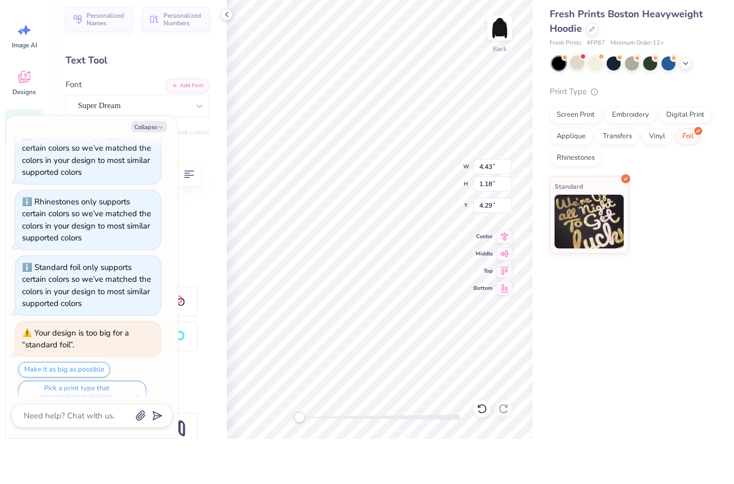
click at [208, 266] on div at bounding box center [138, 277] width 144 height 22
click at [148, 166] on button "Collapse" at bounding box center [149, 171] width 36 height 11
type textarea "x"
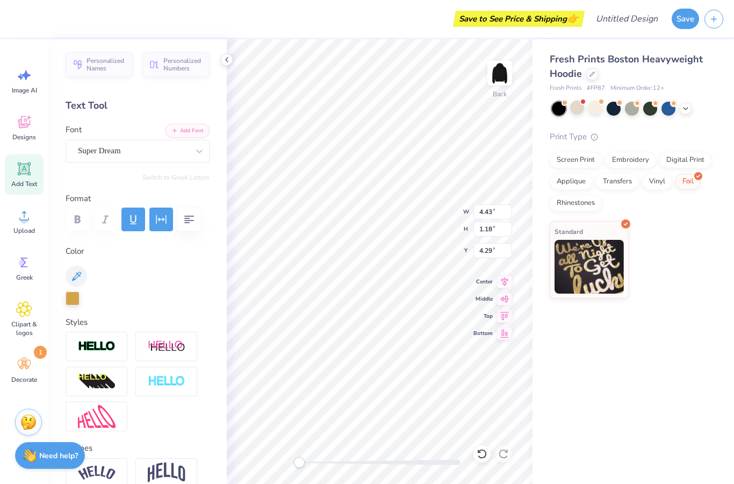
scroll to position [0, 0]
